Goal: Navigation & Orientation: Find specific page/section

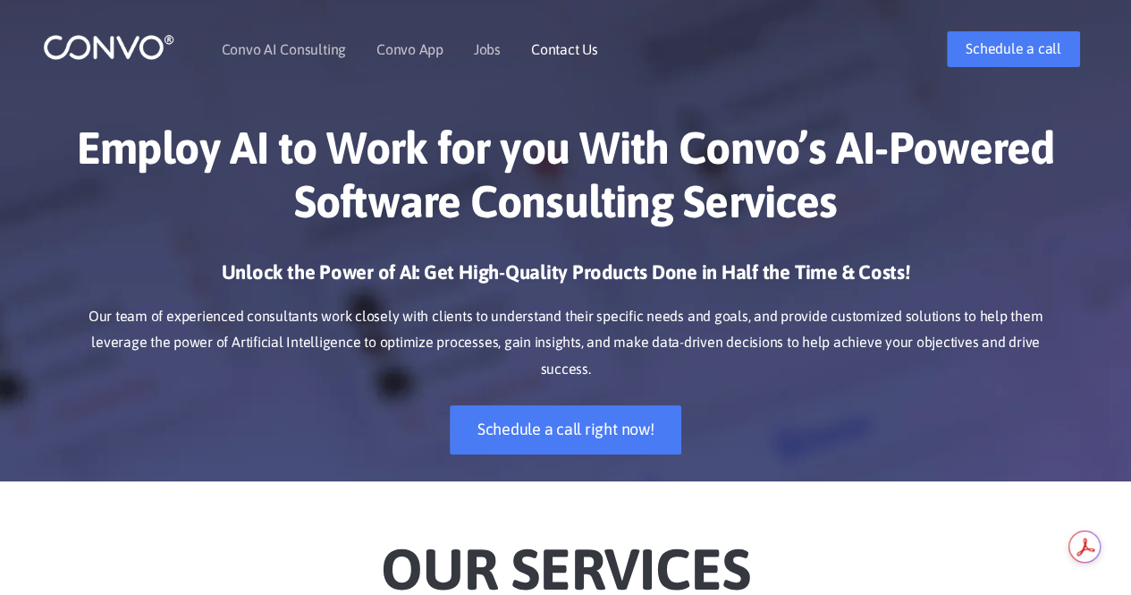
click at [588, 47] on link "Contact Us" at bounding box center [564, 49] width 67 height 14
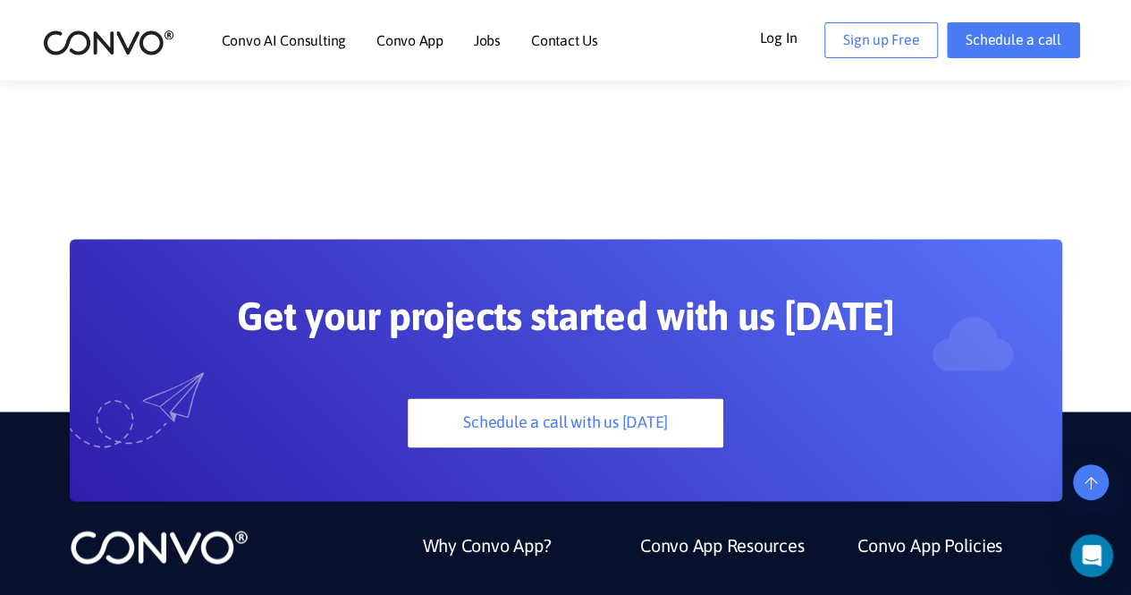
scroll to position [1547, 0]
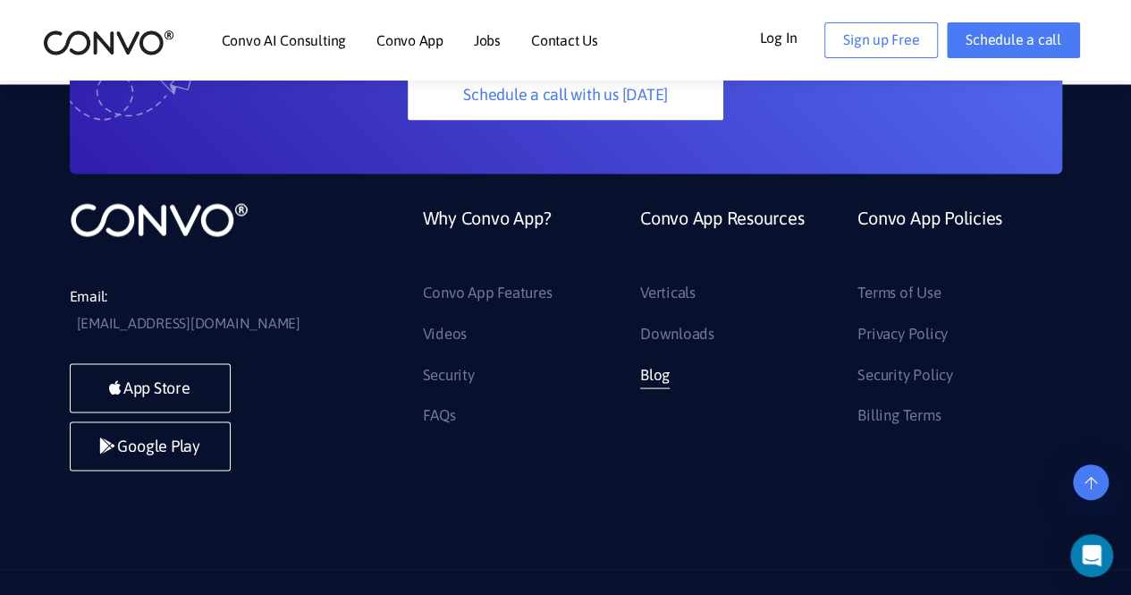
click at [654, 360] on link "Blog" at bounding box center [655, 374] width 30 height 29
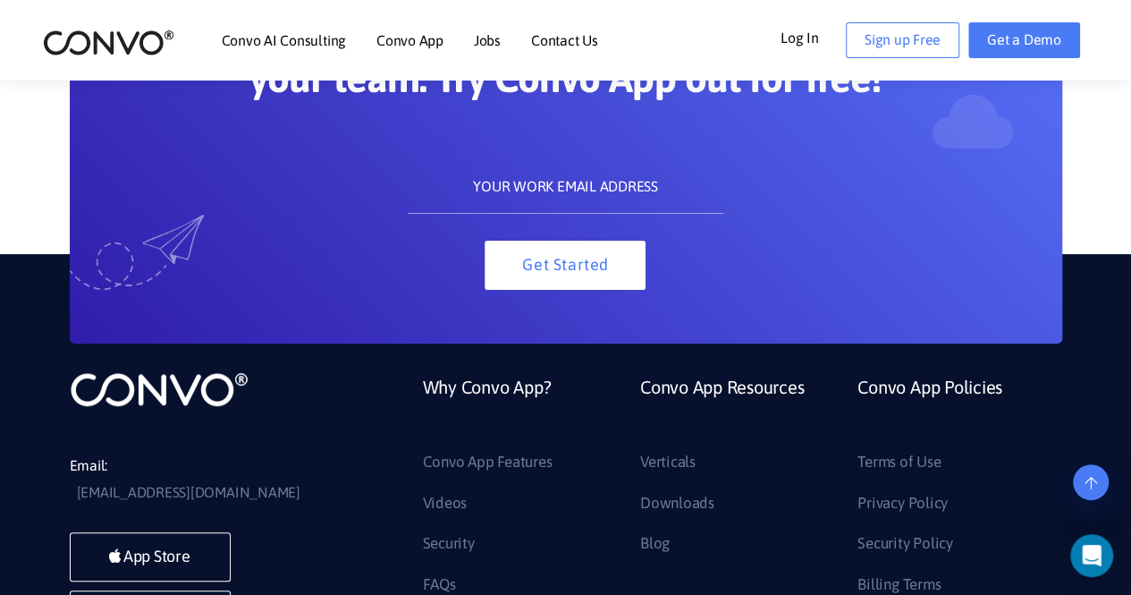
scroll to position [3687, 0]
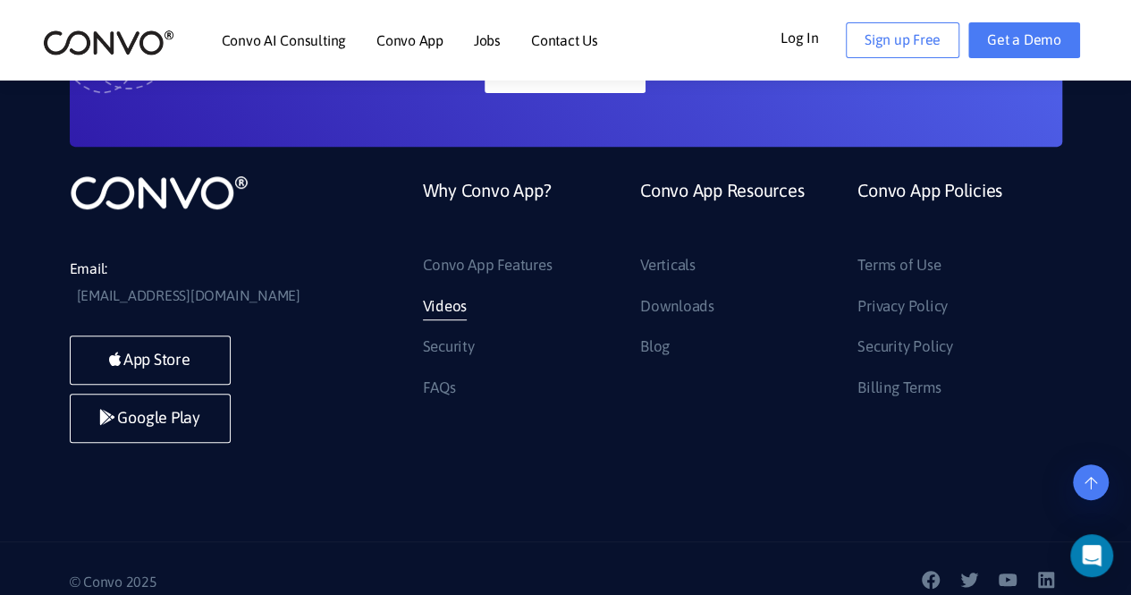
click at [447, 307] on link "Videos" at bounding box center [445, 306] width 45 height 29
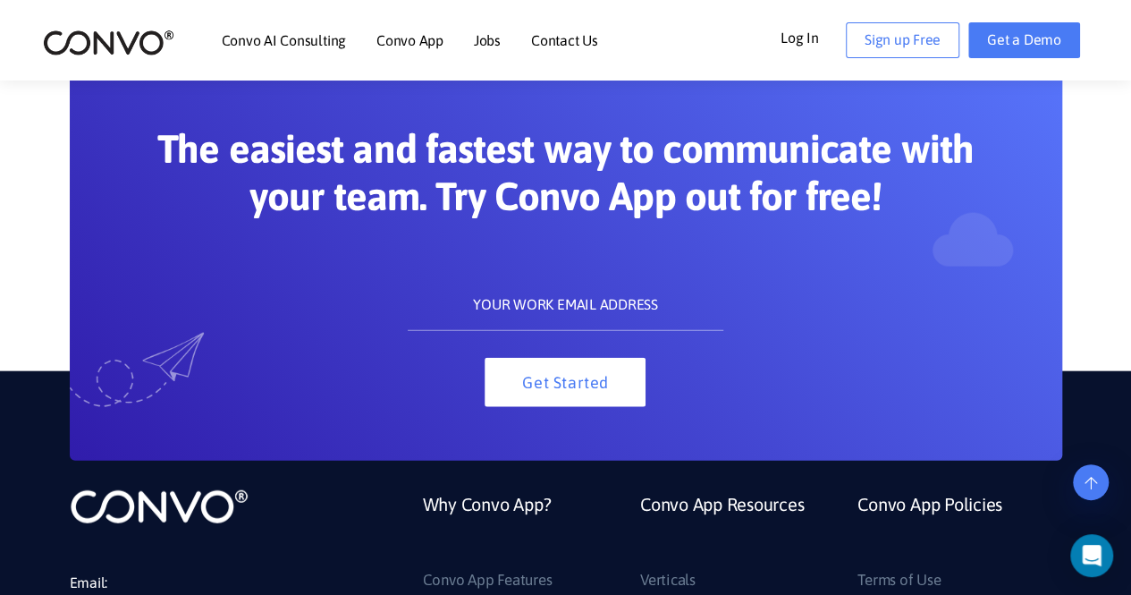
scroll to position [2193, 0]
